Goal: Task Accomplishment & Management: Manage account settings

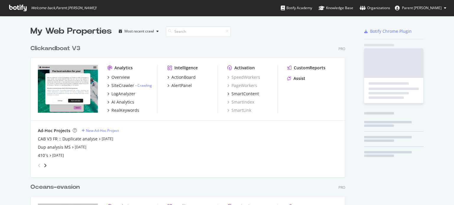
scroll to position [201, 445]
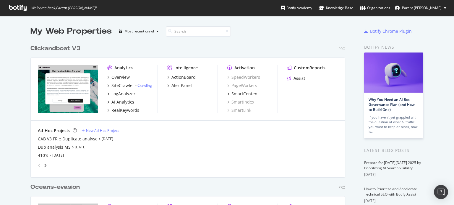
click at [56, 49] on div "Clickandboat V3" at bounding box center [55, 48] width 50 height 9
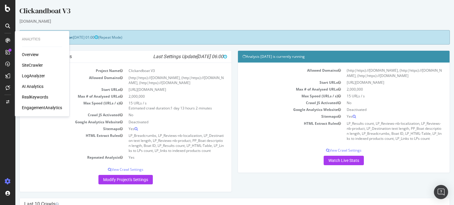
click at [30, 64] on div "SiteCrawler" at bounding box center [32, 65] width 21 height 6
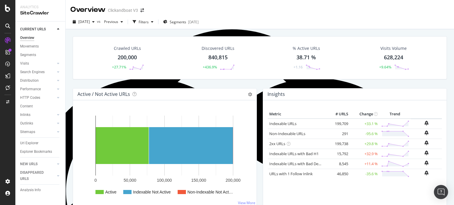
click at [214, 56] on div "840,815" at bounding box center [217, 58] width 19 height 8
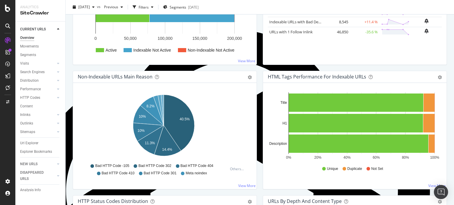
scroll to position [148, 0]
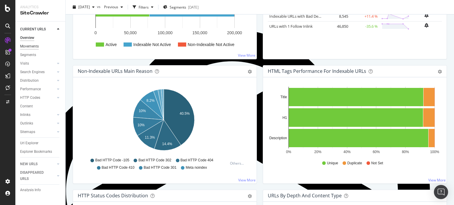
drag, startPoint x: 27, startPoint y: 44, endPoint x: 28, endPoint y: 48, distance: 4.5
click at [27, 44] on div "Movements" at bounding box center [29, 46] width 19 height 6
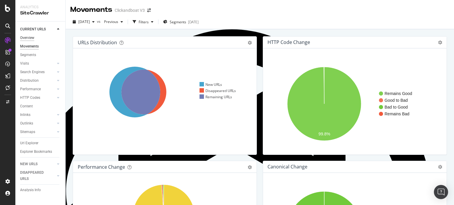
click at [33, 40] on div "Overview" at bounding box center [27, 38] width 14 height 6
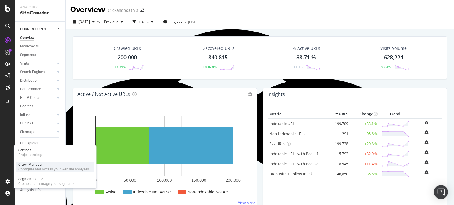
click at [28, 165] on div "Crawl Manager" at bounding box center [53, 165] width 71 height 5
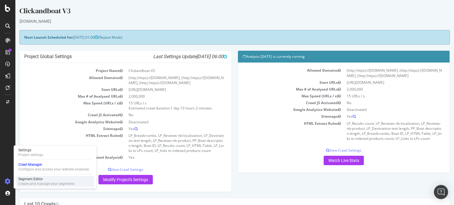
click at [20, 182] on div "Create and manage your segments" at bounding box center [46, 184] width 56 height 5
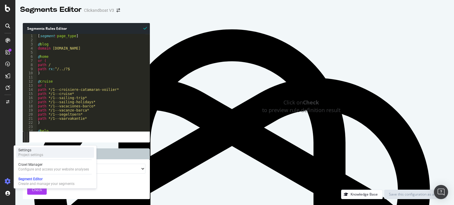
click at [29, 155] on div "Project settings" at bounding box center [30, 155] width 25 height 5
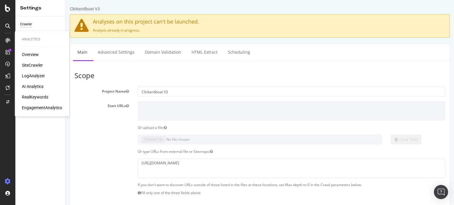
click at [34, 65] on div "SiteCrawler" at bounding box center [32, 65] width 21 height 6
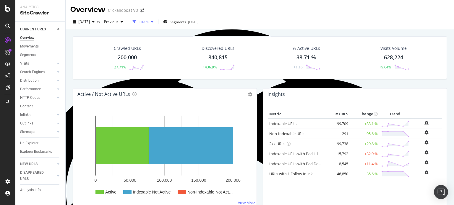
click at [149, 22] on div "Filters" at bounding box center [144, 22] width 10 height 5
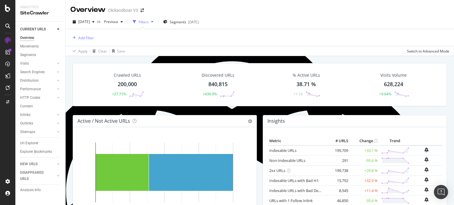
click at [164, 10] on div "Overview Clickandboat V3" at bounding box center [260, 7] width 388 height 15
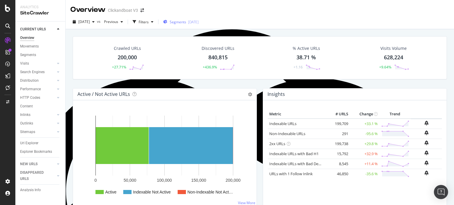
click at [186, 23] on span "Segments" at bounding box center [178, 22] width 17 height 5
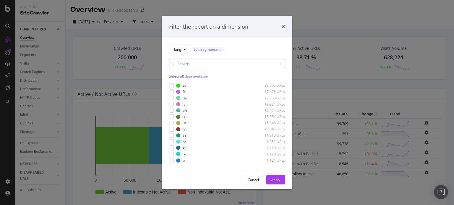
click at [181, 65] on input "modal" at bounding box center [227, 64] width 116 height 10
click at [184, 50] on icon "modal" at bounding box center [185, 50] width 2 height 4
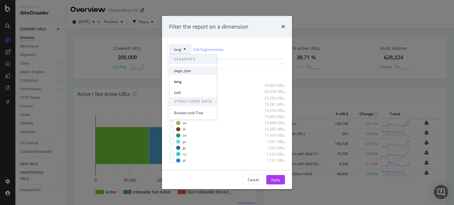
click at [188, 72] on span "page_type" at bounding box center [193, 70] width 38 height 5
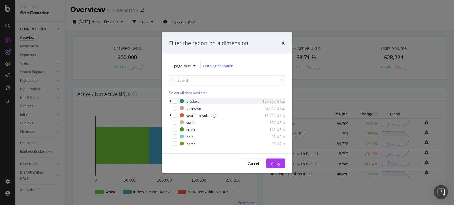
click at [169, 100] on icon "modal" at bounding box center [170, 102] width 2 height 4
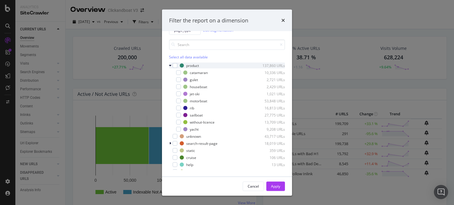
click at [171, 63] on div "modal" at bounding box center [171, 66] width 4 height 6
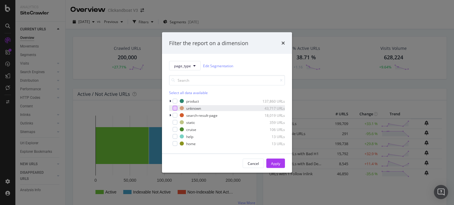
click at [176, 107] on div "modal" at bounding box center [175, 108] width 5 height 5
click at [274, 165] on div "Apply" at bounding box center [275, 163] width 9 height 5
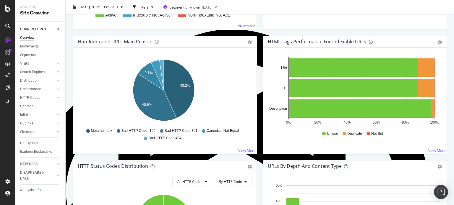
scroll to position [30, 0]
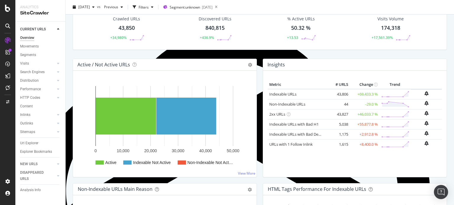
drag, startPoint x: 33, startPoint y: 144, endPoint x: 160, endPoint y: 119, distance: 129.0
click at [33, 144] on div "Url Explorer" at bounding box center [29, 143] width 18 height 6
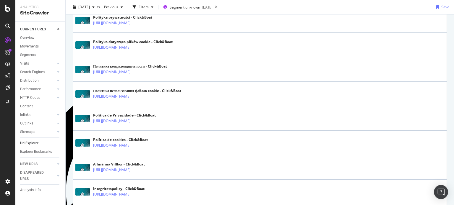
scroll to position [1255, 0]
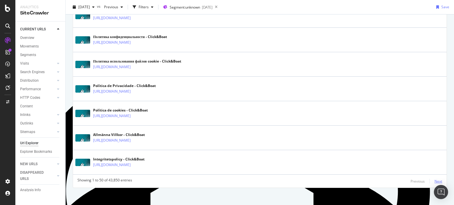
click at [434, 179] on div "Next" at bounding box center [438, 181] width 8 height 5
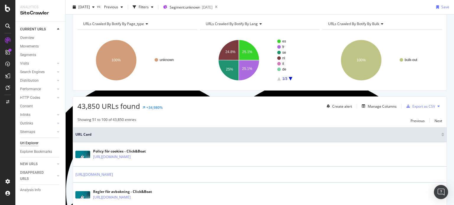
scroll to position [1093, 0]
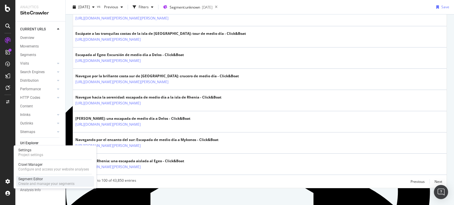
click at [18, 178] on div "Segment Editor" at bounding box center [46, 179] width 56 height 5
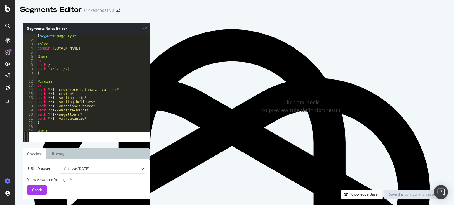
type textarea "@home"
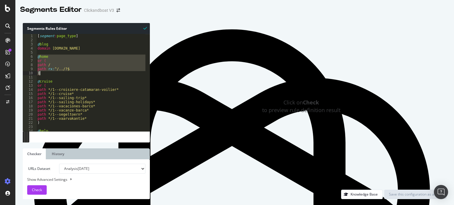
drag, startPoint x: 38, startPoint y: 56, endPoint x: 49, endPoint y: 74, distance: 21.1
click at [49, 74] on div "[ segment : page_type ] @ blog domain [DOMAIN_NAME] @ home or ( path / path rx …" at bounding box center [99, 85] width 127 height 102
type textarea "path rx:^/../?$ )"
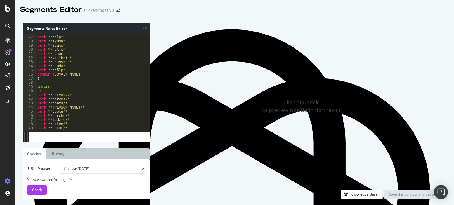
scroll to position [74, 0]
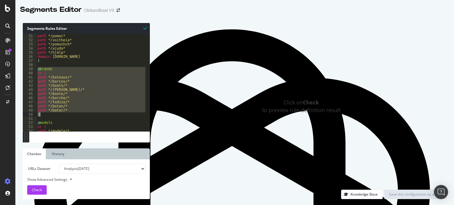
drag, startPoint x: 38, startPoint y: 68, endPoint x: 52, endPoint y: 114, distance: 48.1
click at [52, 114] on div "path */pomoc* path */voitheia* path */pomoshch* path */ajuda* path */hjälp* dom…" at bounding box center [99, 85] width 127 height 102
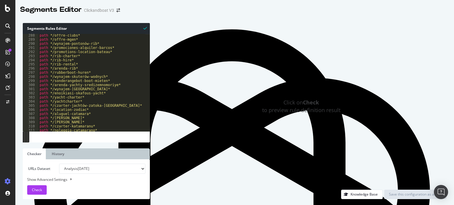
scroll to position [9590, 0]
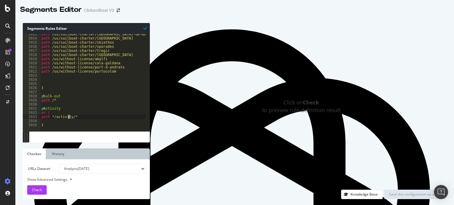
click at [69, 117] on div "path /us/sailboat-charter/[GEOGRAPHIC_DATA]-de-mallorca path /us/sailboat-chart…" at bounding box center [103, 83] width 127 height 102
click at [71, 116] on div "path /us/sailboat-charter/[GEOGRAPHIC_DATA]-de-mallorca path /us/sailboat-chart…" at bounding box center [92, 83] width 105 height 98
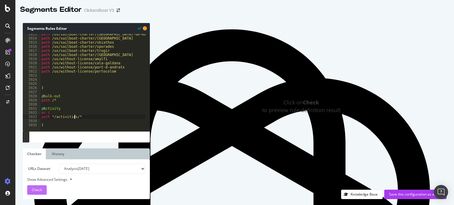
type textarea "path */activities/*"
click at [42, 189] on button "Check" at bounding box center [37, 190] width 20 height 9
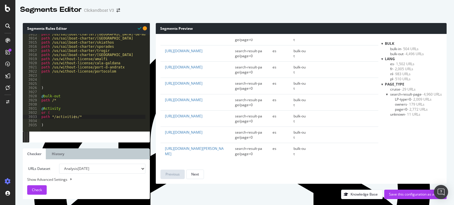
scroll to position [2025, 0]
click at [413, 194] on div "Save this configuration as active" at bounding box center [415, 194] width 53 height 5
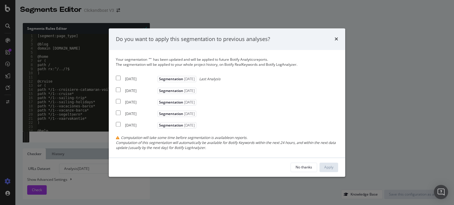
click at [119, 79] on input "modal" at bounding box center [118, 78] width 5 height 5
checkbox input "true"
click at [326, 164] on div "Apply" at bounding box center [328, 167] width 9 height 9
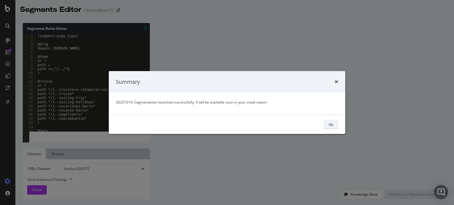
click at [334, 123] on button "Ok" at bounding box center [331, 124] width 14 height 9
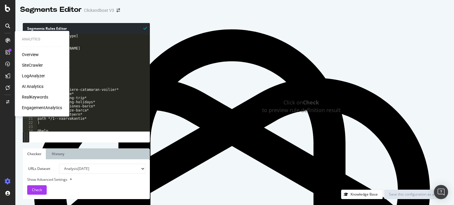
click at [26, 66] on div "SiteCrawler" at bounding box center [32, 65] width 21 height 6
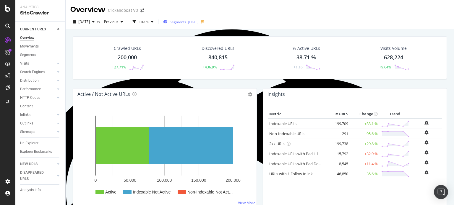
click at [186, 22] on span "Segments" at bounding box center [178, 22] width 17 height 5
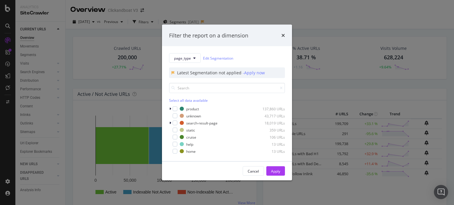
click at [178, 100] on div "Select all data available" at bounding box center [227, 100] width 116 height 5
click at [178, 100] on div "Unselect all data available" at bounding box center [227, 100] width 116 height 5
click at [251, 75] on div "- Apply now" at bounding box center [254, 73] width 22 height 6
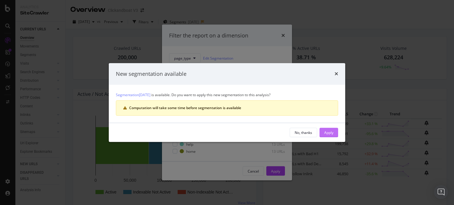
click at [327, 136] on div "Apply" at bounding box center [328, 132] width 9 height 9
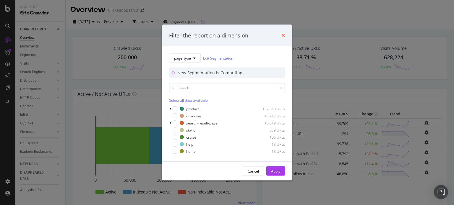
click at [284, 34] on icon "times" at bounding box center [283, 35] width 4 height 5
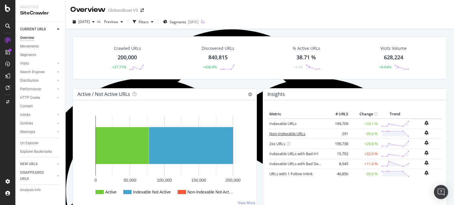
click at [290, 133] on link "Non-Indexable URLs" at bounding box center [287, 133] width 36 height 5
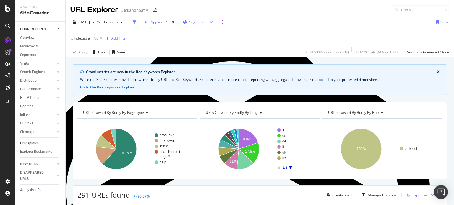
click at [206, 22] on span "Segments" at bounding box center [197, 22] width 17 height 5
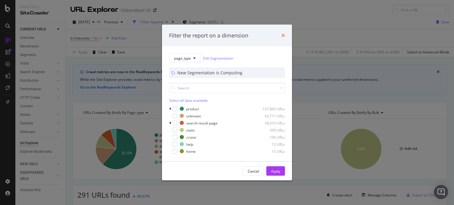
click at [281, 34] on icon "times" at bounding box center [283, 35] width 4 height 5
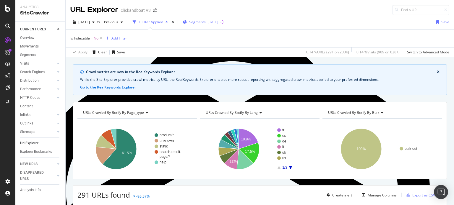
click at [206, 22] on span "Segments" at bounding box center [197, 22] width 17 height 5
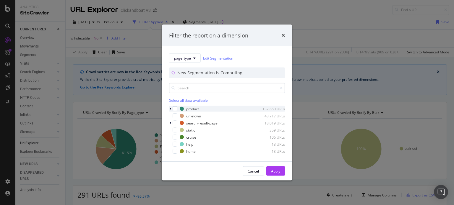
click at [170, 109] on icon "modal" at bounding box center [170, 109] width 2 height 4
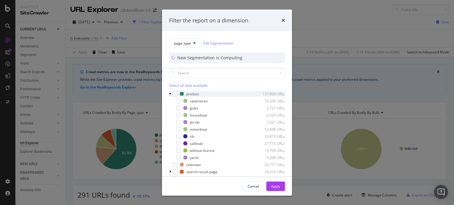
click at [170, 93] on icon "modal" at bounding box center [170, 94] width 2 height 4
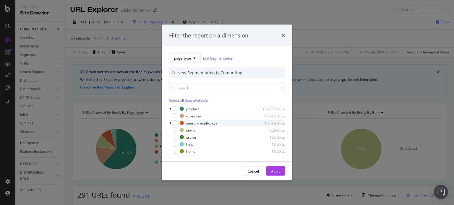
click at [170, 123] on icon "modal" at bounding box center [170, 123] width 2 height 4
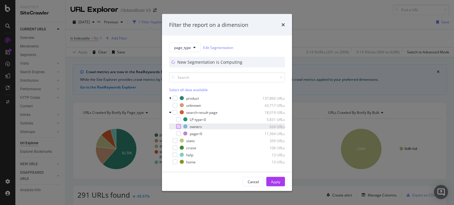
click at [177, 127] on div "modal" at bounding box center [178, 126] width 5 height 5
click at [326, 22] on div "Filter the report on a dimension page_type Edit Segmentation New Segmentation i…" at bounding box center [227, 102] width 454 height 205
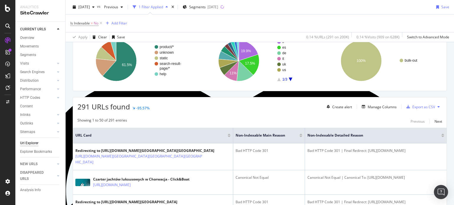
scroll to position [89, 0]
